Goal: Transaction & Acquisition: Purchase product/service

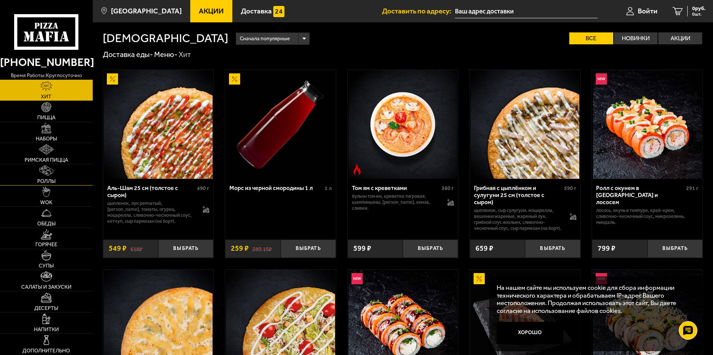
click at [49, 171] on img at bounding box center [45, 170] width 13 height 10
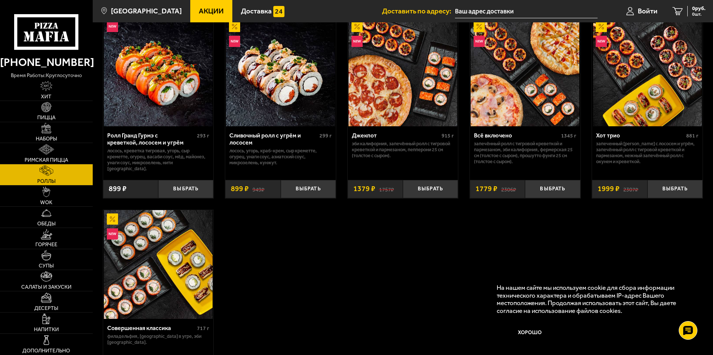
scroll to position [447, 0]
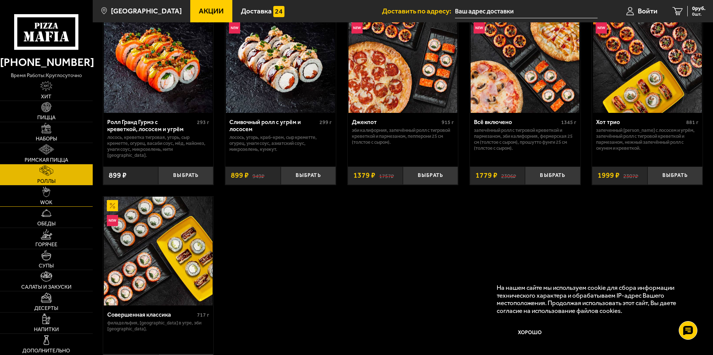
click at [58, 198] on link "WOK" at bounding box center [46, 195] width 93 height 21
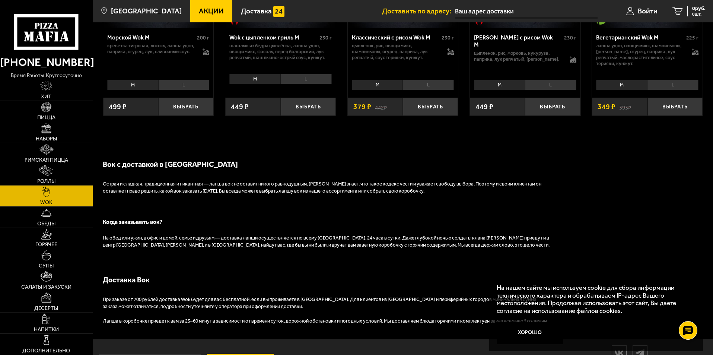
scroll to position [592, 0]
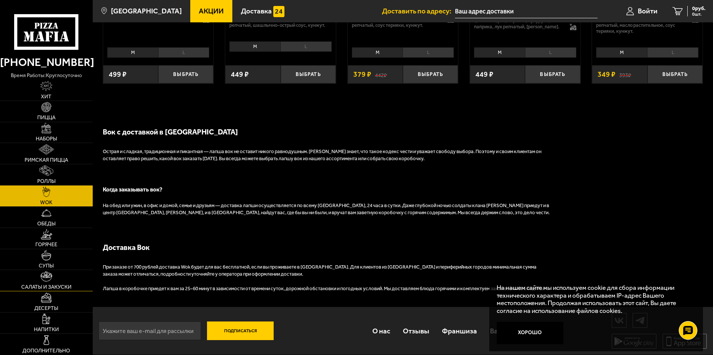
click at [51, 276] on img at bounding box center [47, 276] width 12 height 10
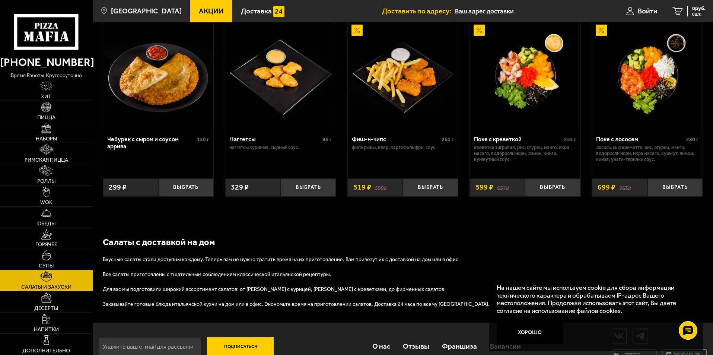
scroll to position [492, 0]
